Goal: Task Accomplishment & Management: Use online tool/utility

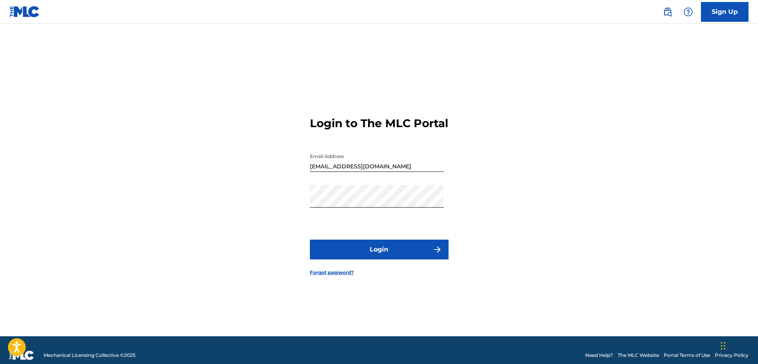
click at [401, 257] on button "Login" at bounding box center [379, 250] width 139 height 20
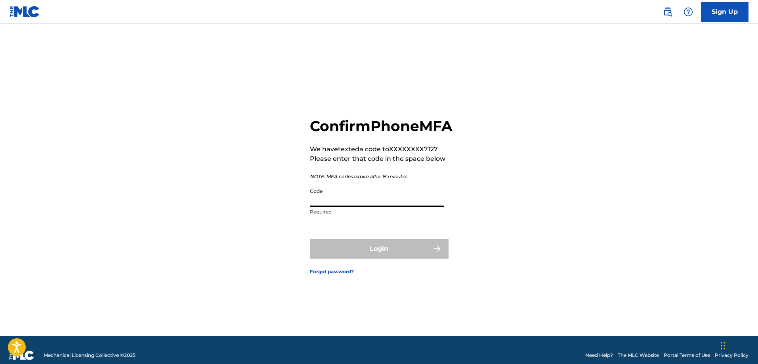
click at [365, 206] on input "Code" at bounding box center [377, 195] width 134 height 23
drag, startPoint x: 333, startPoint y: 208, endPoint x: 276, endPoint y: 212, distance: 56.4
click at [276, 212] on div "Confirm Phone MFA We have texted a code to XXXXXXXX7127 Please enter that code …" at bounding box center [379, 190] width 554 height 293
click at [320, 207] on input "Code" at bounding box center [377, 195] width 134 height 23
drag, startPoint x: 329, startPoint y: 208, endPoint x: 313, endPoint y: 211, distance: 16.1
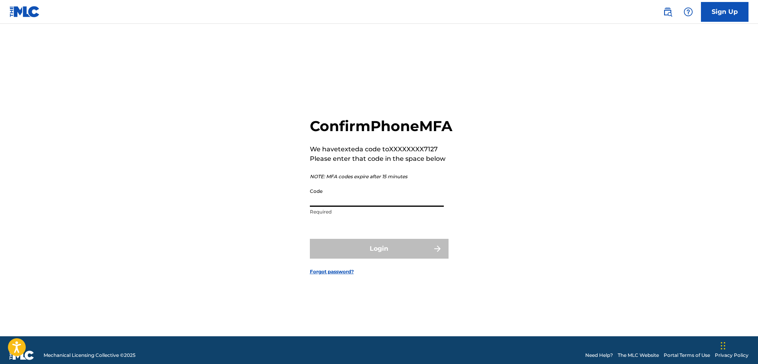
click at [298, 211] on div "Confirm Phone MFA We have texted a code to XXXXXXXX7127 Please enter that code …" at bounding box center [379, 190] width 554 height 293
click at [314, 207] on input "Code" at bounding box center [377, 195] width 134 height 23
click at [293, 236] on div "Confirm Phone MFA We have texted a code to XXXXXXXX7127 Please enter that code …" at bounding box center [379, 190] width 554 height 293
click at [323, 207] on input "Code" at bounding box center [377, 195] width 134 height 23
click at [324, 207] on input "Code" at bounding box center [377, 195] width 134 height 23
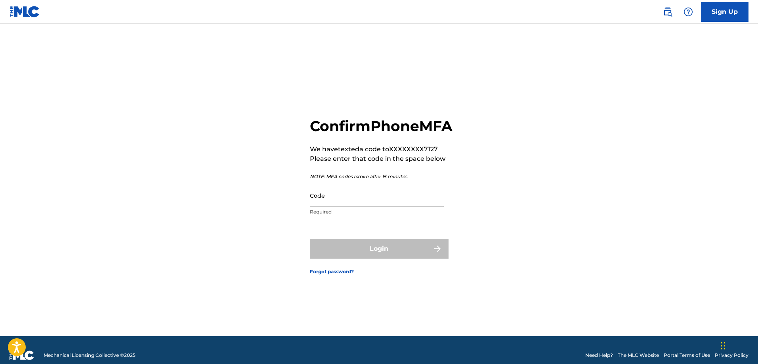
click at [289, 232] on div "Confirm Phone MFA We have texted a code to XXXXXXXX7127 Please enter that code …" at bounding box center [379, 190] width 554 height 293
click at [314, 207] on input "Code" at bounding box center [377, 195] width 134 height 23
drag, startPoint x: 447, startPoint y: 257, endPoint x: 438, endPoint y: 223, distance: 34.8
click at [442, 227] on form "Confirm Phone MFA We have texted a code to XXXXXXXX7127 Please enter that code …" at bounding box center [379, 190] width 139 height 293
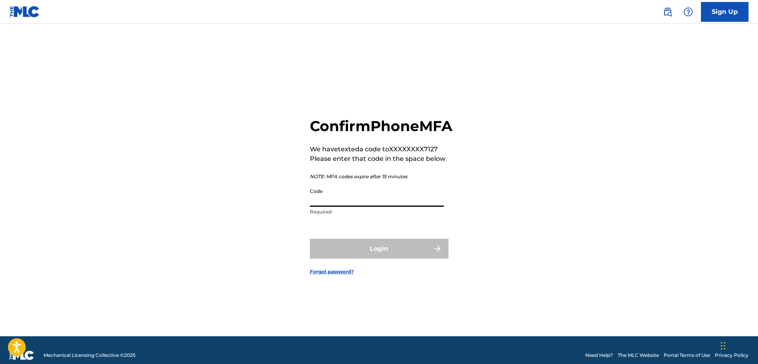
click at [318, 207] on input "Code" at bounding box center [377, 195] width 134 height 23
type input "059429"
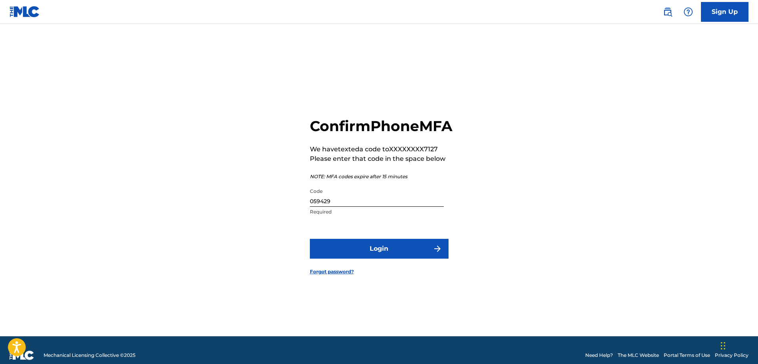
click at [392, 259] on button "Login" at bounding box center [379, 249] width 139 height 20
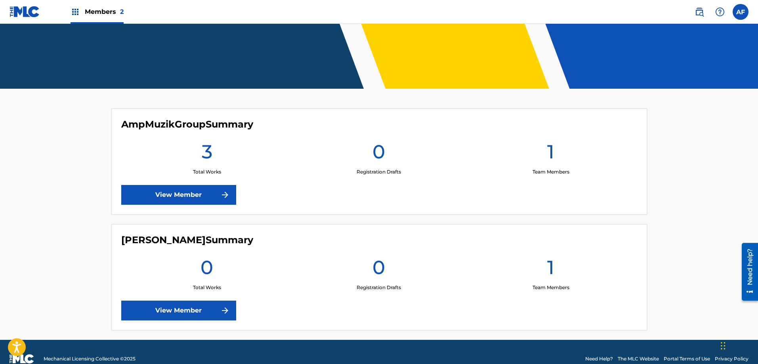
scroll to position [157, 0]
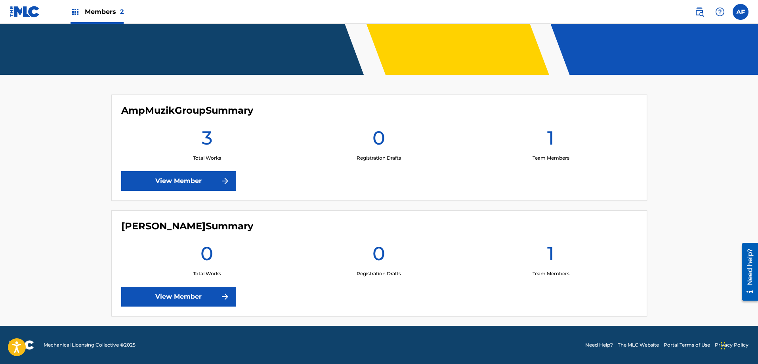
click at [223, 183] on img at bounding box center [225, 181] width 10 height 10
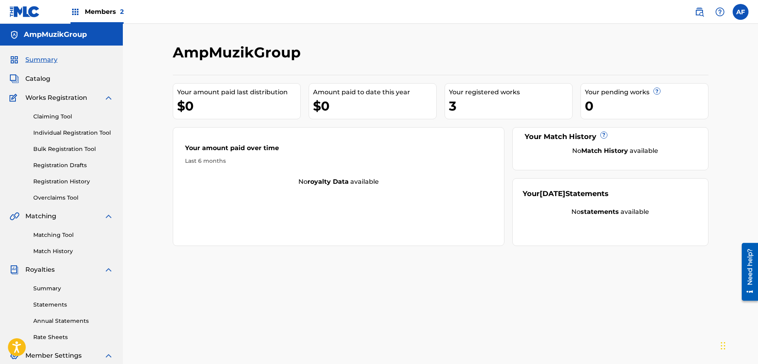
click at [61, 118] on link "Claiming Tool" at bounding box center [73, 116] width 80 height 8
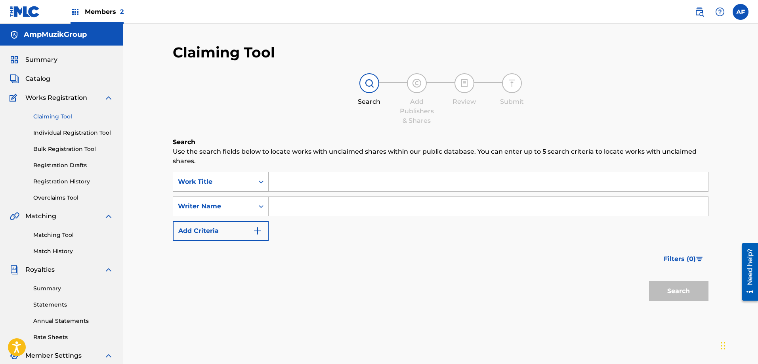
click at [259, 181] on icon "Search Form" at bounding box center [261, 182] width 8 height 8
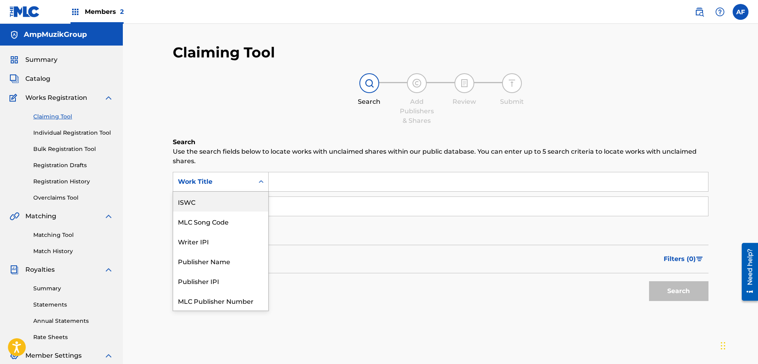
click at [136, 162] on div "Claiming Tool Search Add Publishers & Shares Review Submit Search Use the searc…" at bounding box center [440, 238] width 635 height 429
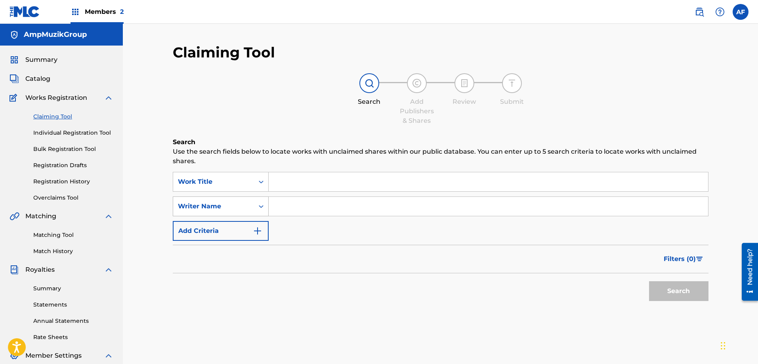
click at [255, 206] on div "Search Form" at bounding box center [261, 206] width 14 height 14
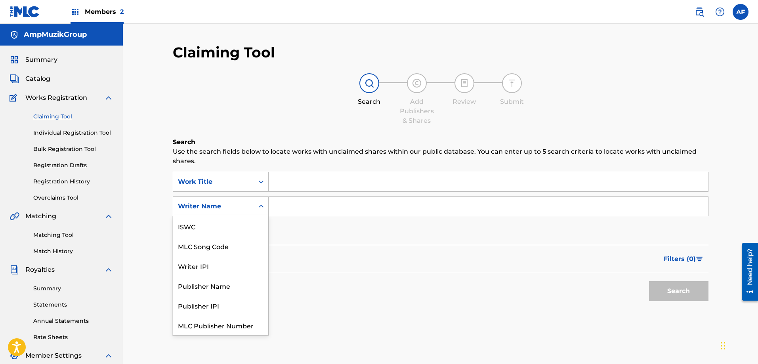
scroll to position [20, 0]
click at [255, 206] on div "Search Form" at bounding box center [261, 206] width 14 height 14
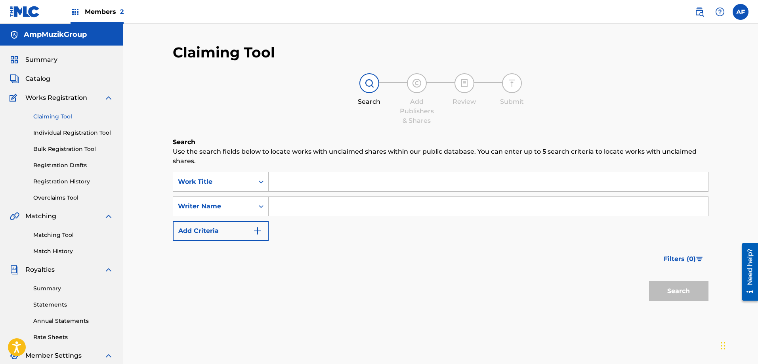
click at [256, 236] on button "Add Criteria" at bounding box center [221, 231] width 96 height 20
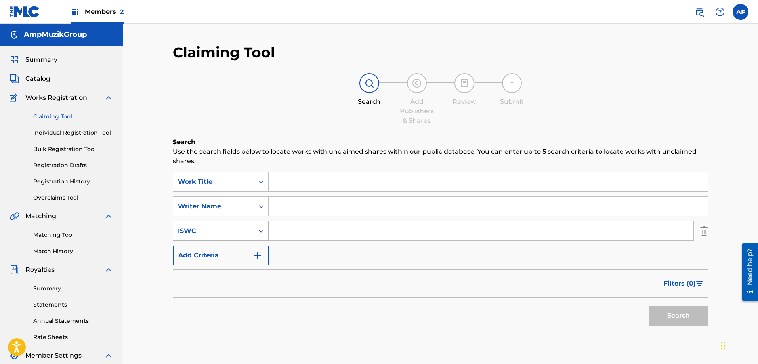
click at [259, 231] on icon "Search Form" at bounding box center [261, 231] width 8 height 8
click at [280, 236] on input "Search Form" at bounding box center [481, 230] width 425 height 19
paste input "T3330206281"
type input "T3330206281"
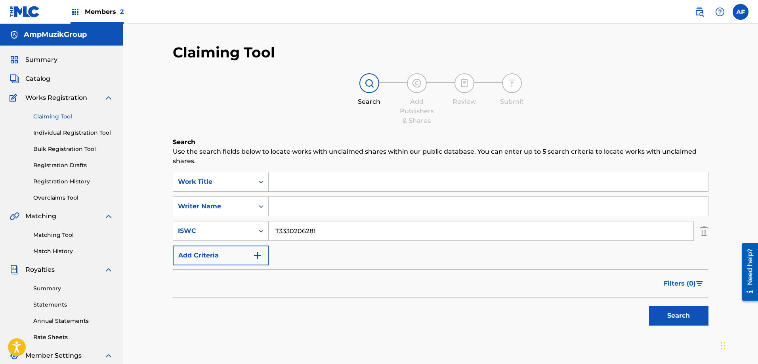
click at [321, 182] on input "Search Form" at bounding box center [488, 181] width 439 height 19
type input "Your Place Or Mine?"
click at [315, 208] on input "Search Form" at bounding box center [488, 206] width 439 height 19
type input "[PERSON_NAME]"
click at [668, 319] on button "Search" at bounding box center [678, 316] width 59 height 20
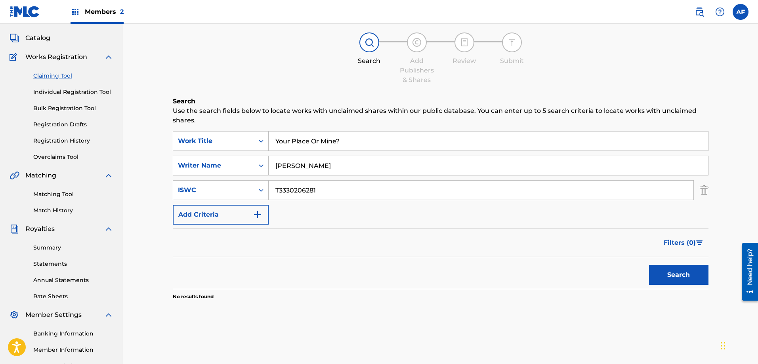
scroll to position [40, 0]
